Goal: Information Seeking & Learning: Learn about a topic

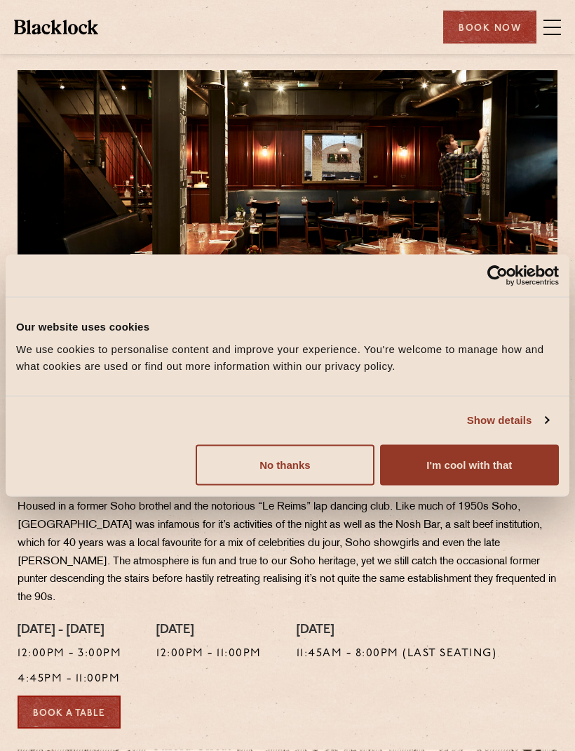
click at [493, 466] on button "I'm cool with that" at bounding box center [469, 464] width 179 height 41
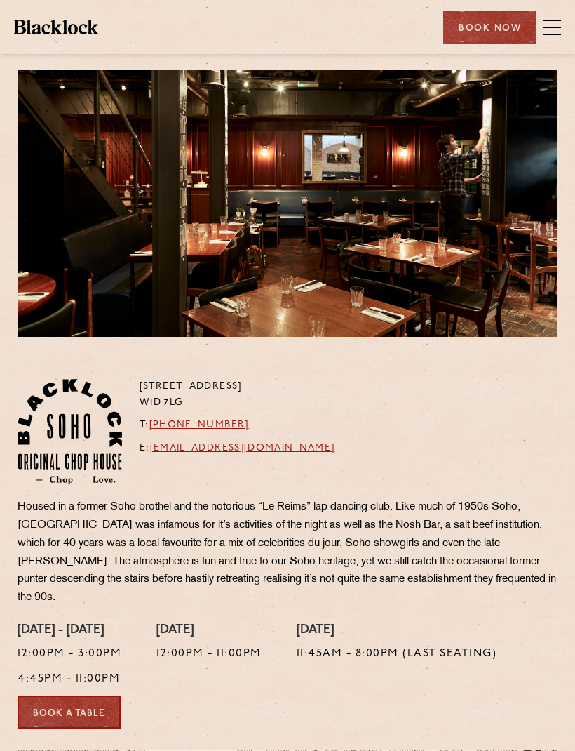
click at [557, 18] on span at bounding box center [553, 27] width 18 height 21
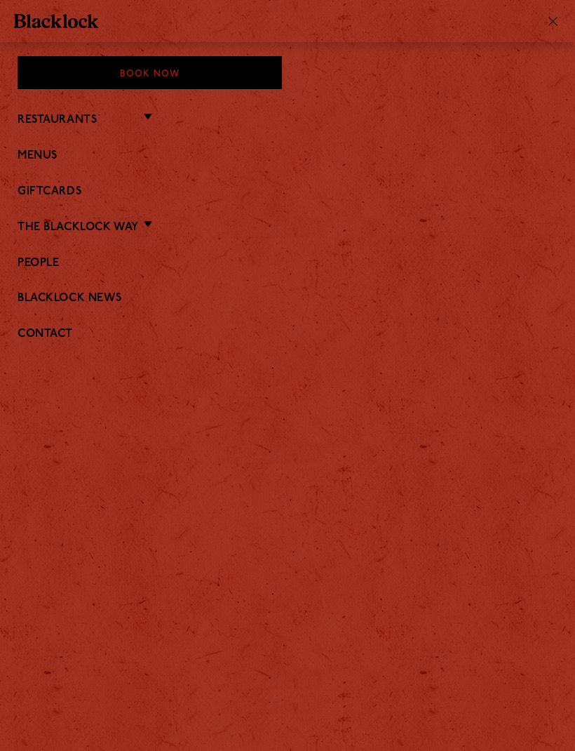
click at [47, 159] on link "Menus" at bounding box center [288, 155] width 540 height 13
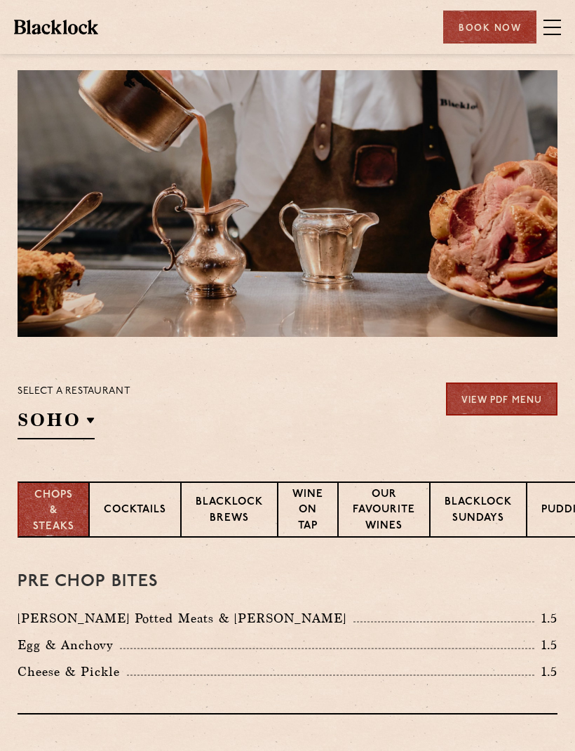
click at [0, 0] on p "[GEOGRAPHIC_DATA]" at bounding box center [0, 0] width 0 height 0
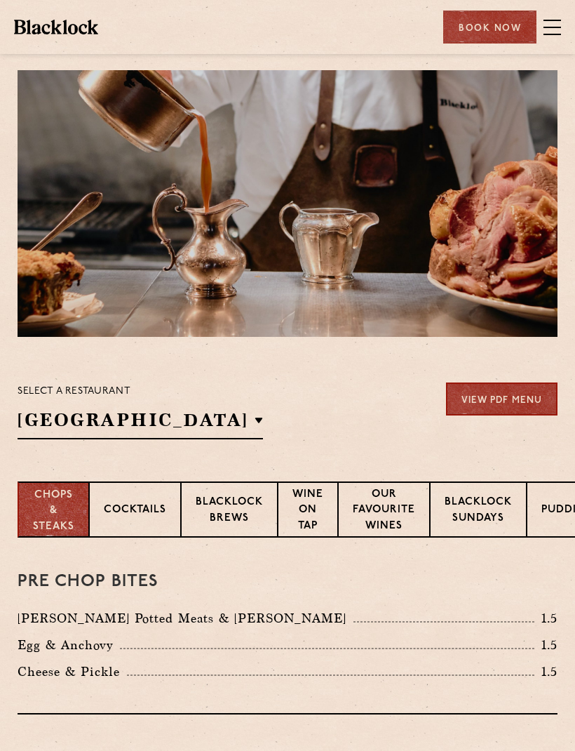
click at [0, 0] on p "[GEOGRAPHIC_DATA]" at bounding box center [0, 0] width 0 height 0
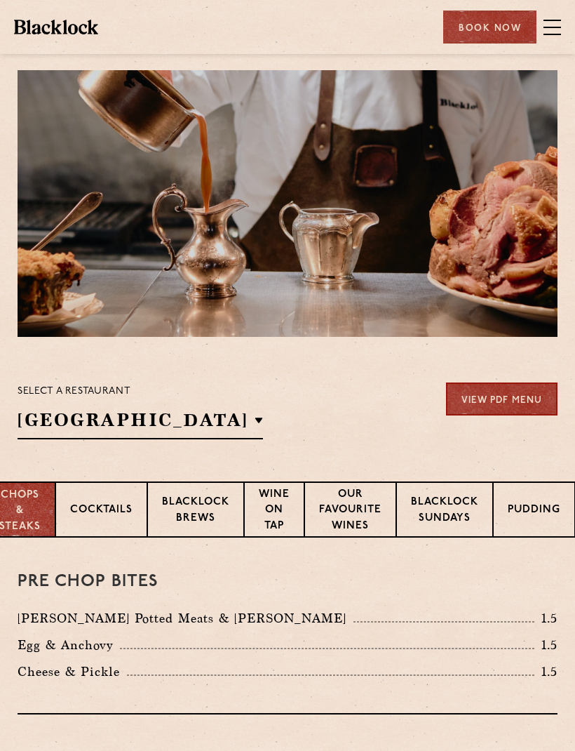
click at [454, 506] on p "Blacklock Sundays" at bounding box center [444, 511] width 67 height 33
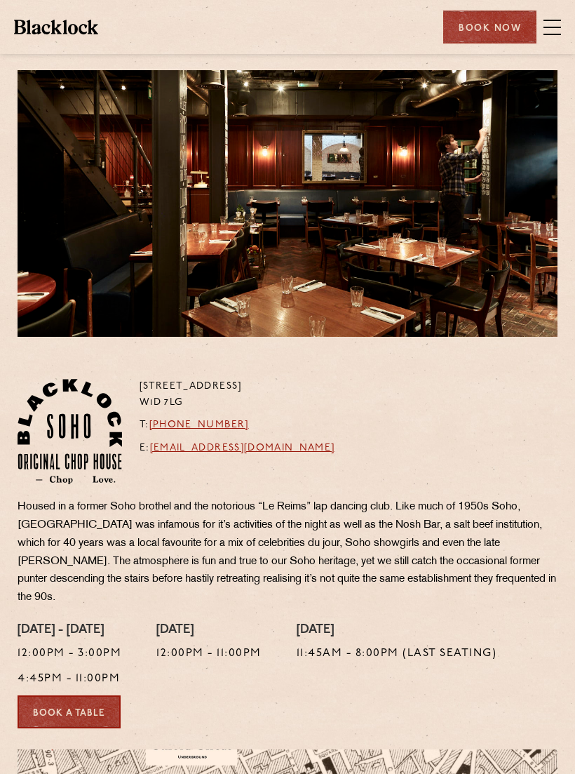
click at [555, 28] on span at bounding box center [553, 27] width 18 height 21
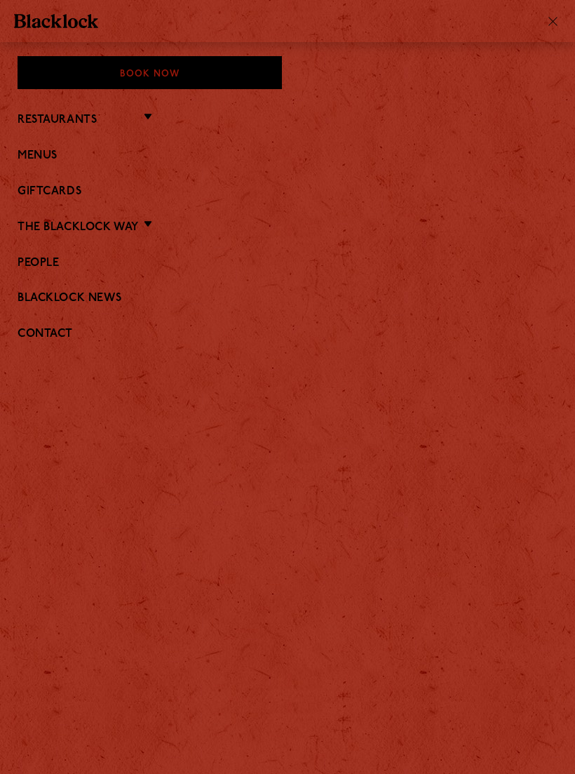
click at [46, 159] on link "Menus" at bounding box center [288, 155] width 540 height 13
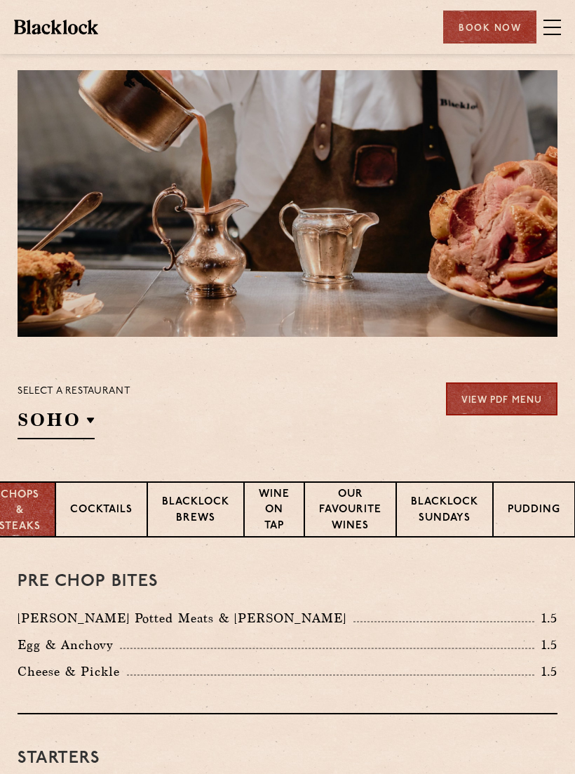
click at [449, 520] on p "Blacklock Sundays" at bounding box center [444, 511] width 67 height 33
